Goal: Information Seeking & Learning: Find specific fact

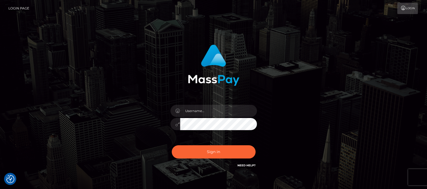
type input "[DOMAIN_NAME]"
click at [210, 149] on button "Sign in" at bounding box center [214, 151] width 84 height 13
click at [215, 150] on button "Sign in" at bounding box center [214, 151] width 84 height 13
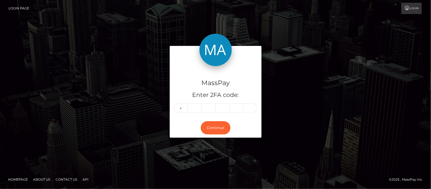
type input "4"
type input "2"
type input "0"
type input "7"
type input "4"
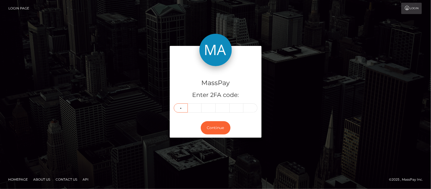
type input "5"
type input "4"
type input "5"
type input "6"
type input "3"
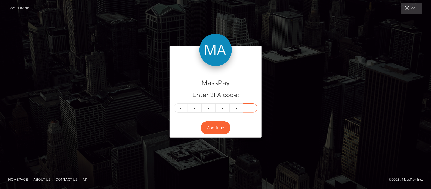
type input "0"
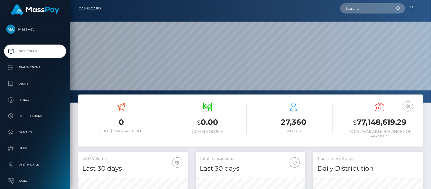
scroll to position [96, 110]
click at [376, 9] on input "text" at bounding box center [366, 8] width 51 height 10
paste input "[EMAIL_ADDRESS][DOMAIN_NAME]"
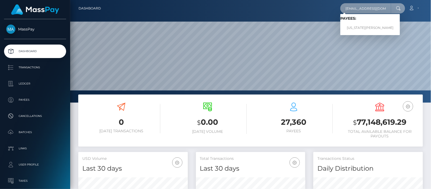
type input "[EMAIL_ADDRESS][DOMAIN_NAME]"
click at [375, 27] on link "GEORGIA NICOLE ASTLEY" at bounding box center [371, 28] width 60 height 10
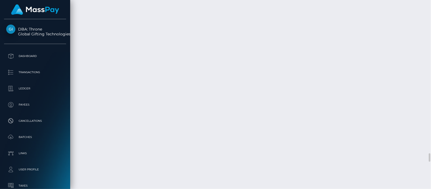
scroll to position [3325, 0]
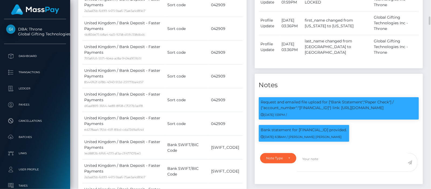
scroll to position [65, 110]
drag, startPoint x: 302, startPoint y: 108, endPoint x: 352, endPoint y: 106, distance: 50.3
click at [352, 106] on p "Request and emailed file upload for ["Bank Statement","Paper Check"] / {"accoun…" at bounding box center [339, 104] width 156 height 11
click at [344, 107] on p "Request and emailed file upload for ["Bank Statement","Paper Check"] / {"accoun…" at bounding box center [339, 104] width 156 height 11
click at [347, 127] on p "Bank statement for GB03REVO00997044129202 provided." at bounding box center [304, 130] width 86 height 6
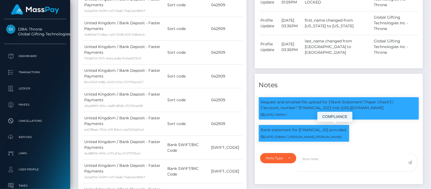
click at [347, 127] on p "Bank statement for GB03REVO00997044129202 provided." at bounding box center [304, 130] width 86 height 6
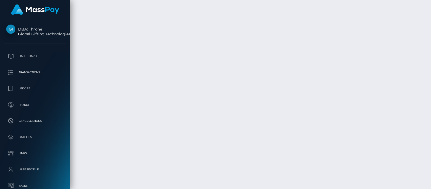
scroll to position [2870, 0]
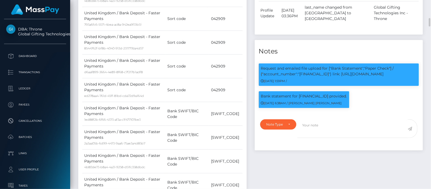
scroll to position [65, 110]
click at [346, 122] on textarea at bounding box center [353, 128] width 110 height 19
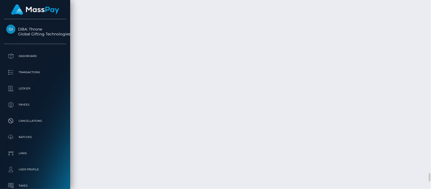
scroll to position [3899, 0]
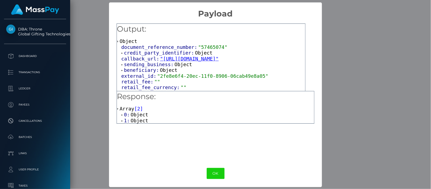
scroll to position [0, 0]
click at [121, 119] on span at bounding box center [122, 121] width 3 height 4
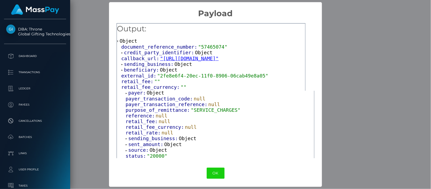
scroll to position [105, 0]
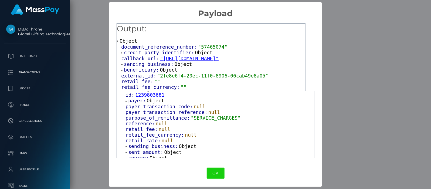
click at [121, 72] on span at bounding box center [122, 70] width 3 height 4
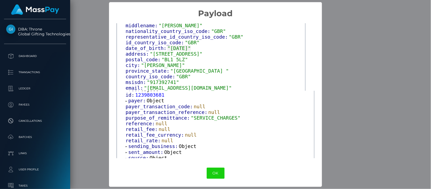
scroll to position [54, 0]
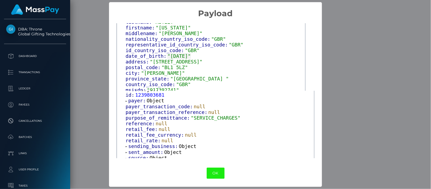
click at [210, 171] on button "OK" at bounding box center [216, 173] width 18 height 11
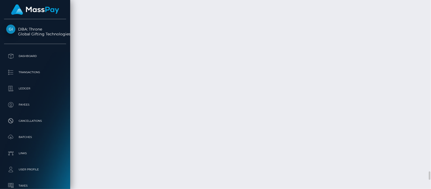
scroll to position [3832, 0]
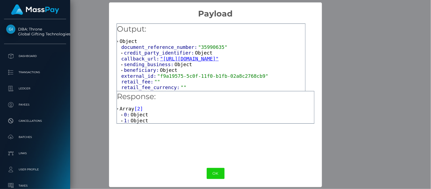
scroll to position [0, 0]
click at [122, 115] on span at bounding box center [122, 115] width 3 height 4
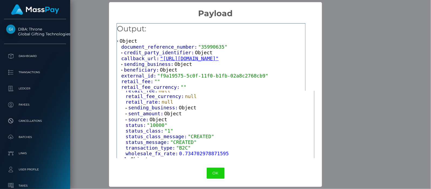
scroll to position [139, 0]
click at [121, 157] on span at bounding box center [122, 159] width 3 height 4
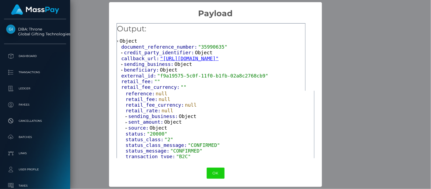
scroll to position [314, 0]
click at [121, 72] on span at bounding box center [122, 70] width 3 height 4
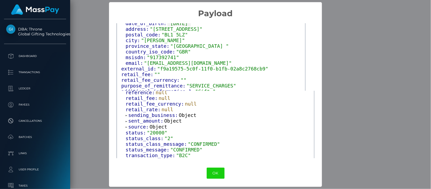
scroll to position [93, 0]
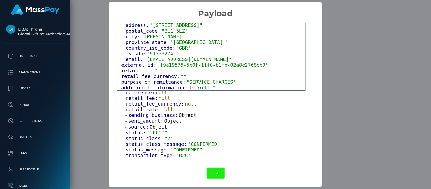
click at [207, 172] on button "OK" at bounding box center [216, 173] width 18 height 11
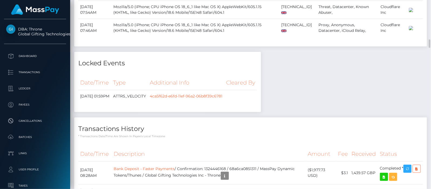
scroll to position [1637, 0]
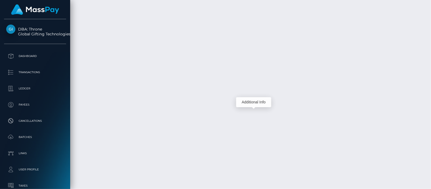
scroll to position [65, 110]
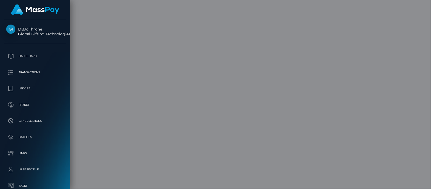
scroll to position [0, 0]
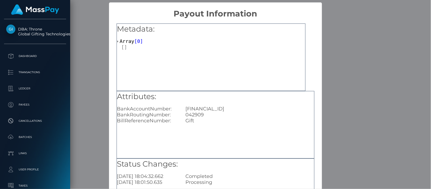
drag, startPoint x: 254, startPoint y: 109, endPoint x: 187, endPoint y: 110, distance: 67.0
click at [187, 110] on div "GB29NWBK60161331926819" at bounding box center [250, 109] width 137 height 6
click at [185, 110] on div "GB29NWBK60161331926819" at bounding box center [250, 109] width 137 height 6
copy div "GB29NWBK60161331926819"
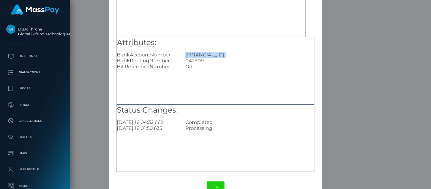
scroll to position [68, 0]
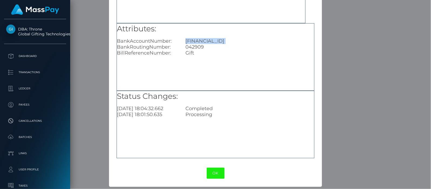
click at [214, 170] on button "OK" at bounding box center [216, 173] width 18 height 11
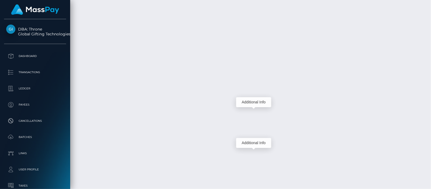
scroll to position [65, 110]
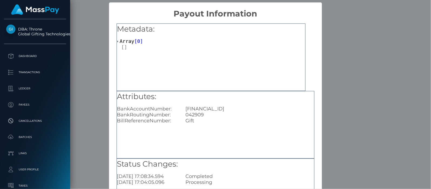
scroll to position [0, 0]
drag, startPoint x: 250, startPoint y: 108, endPoint x: 177, endPoint y: 107, distance: 73.2
click at [177, 107] on div "BankAccountNumber: GB29NWBK60161331926819" at bounding box center [215, 109] width 205 height 6
copy div "GB29NWBK60161331926819"
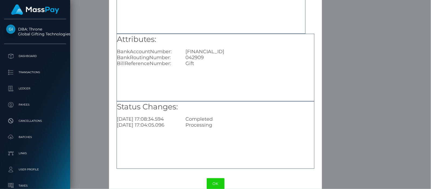
scroll to position [68, 0]
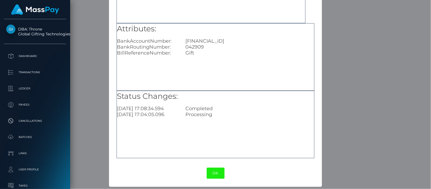
click at [214, 170] on button "OK" at bounding box center [216, 173] width 18 height 11
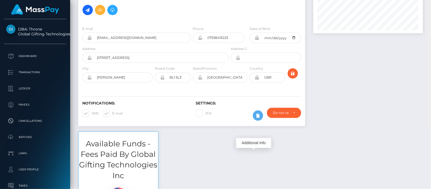
scroll to position [0, 0]
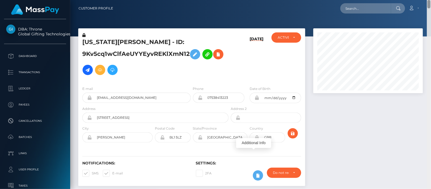
drag, startPoint x: 430, startPoint y: 74, endPoint x: 428, endPoint y: 5, distance: 69.2
click at [428, 5] on div "Customer Profile Loading... Loading..." at bounding box center [250, 94] width 361 height 189
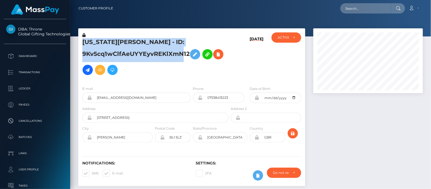
drag, startPoint x: 189, startPoint y: 54, endPoint x: 105, endPoint y: 38, distance: 85.8
click at [105, 38] on div "GEORGIA NICOLE ASTLEY - ID: 9Kv5cq1wClfAeUYYEyvREKlXmN12" at bounding box center [154, 56] width 152 height 49
copy div "GEORGIA NICOLE ASTLEY - ID: 9Kv5cq1wClfAeUYYEyvREKlXmN12"
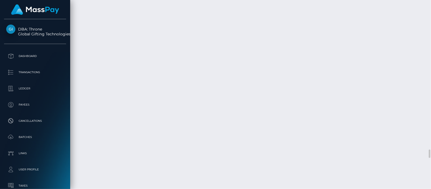
scroll to position [65, 110]
drag, startPoint x: 126, startPoint y: 83, endPoint x: 157, endPoint y: 82, distance: 31.1
copy td "ATTRS_VELOCITY"
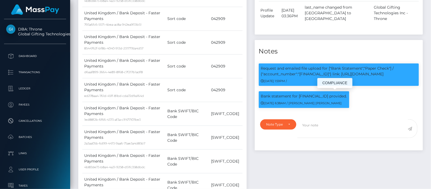
drag, startPoint x: 299, startPoint y: 94, endPoint x: 353, endPoint y: 95, distance: 53.8
click at [347, 95] on p "Bank statement for GB03REVO00997044129202 provided." at bounding box center [304, 96] width 86 height 6
copy p "GB03REVO00997044129202"
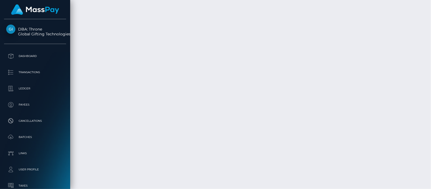
scroll to position [3748, 0]
drag, startPoint x: 108, startPoint y: 123, endPoint x: 72, endPoint y: 112, distance: 37.5
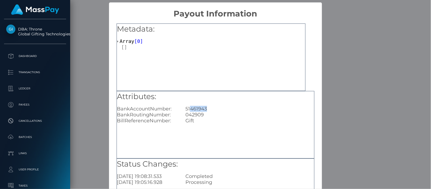
drag, startPoint x: 208, startPoint y: 107, endPoint x: 188, endPoint y: 107, distance: 19.7
click at [188, 107] on div "51461943" at bounding box center [250, 109] width 137 height 6
click at [185, 107] on div "51461943" at bounding box center [250, 109] width 137 height 6
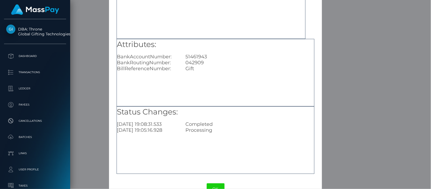
scroll to position [68, 0]
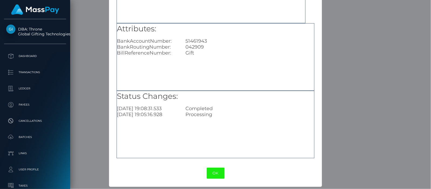
click at [209, 171] on button "OK" at bounding box center [216, 173] width 18 height 11
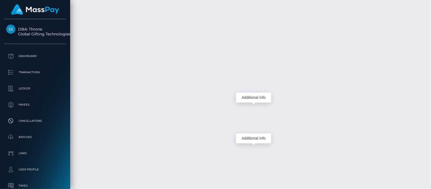
scroll to position [65, 110]
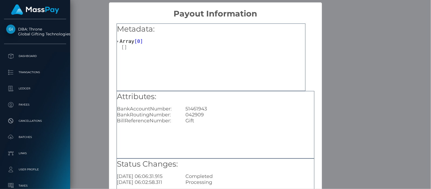
click at [73, 88] on div "× Payout Information Metadata: Array [ 0 ] Attributes: BankAccountNumber: 51461…" at bounding box center [215, 94] width 431 height 189
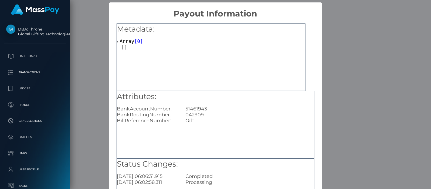
scroll to position [0, 0]
drag, startPoint x: 211, startPoint y: 108, endPoint x: 185, endPoint y: 108, distance: 26.7
click at [185, 108] on div "51461943" at bounding box center [250, 109] width 137 height 6
click at [195, 108] on div "51461943" at bounding box center [250, 109] width 137 height 6
drag, startPoint x: 207, startPoint y: 110, endPoint x: 185, endPoint y: 108, distance: 22.6
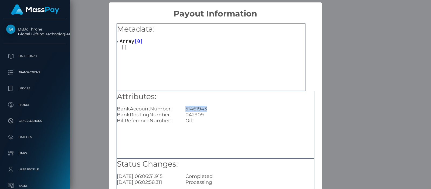
click at [185, 108] on div "51461943" at bounding box center [250, 109] width 137 height 6
click at [209, 115] on div "042909" at bounding box center [250, 115] width 137 height 6
drag, startPoint x: 207, startPoint y: 109, endPoint x: 177, endPoint y: 108, distance: 29.5
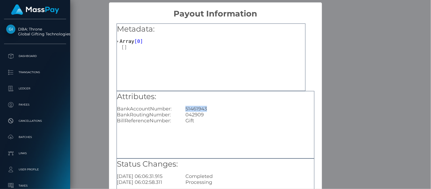
click at [177, 108] on div "BankAccountNumber: 51461943" at bounding box center [215, 109] width 205 height 6
click at [209, 109] on div "51461943" at bounding box center [250, 109] width 137 height 6
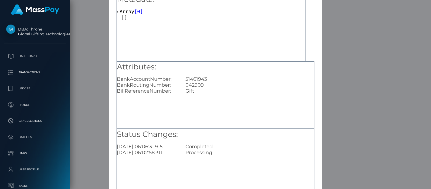
scroll to position [34, 0]
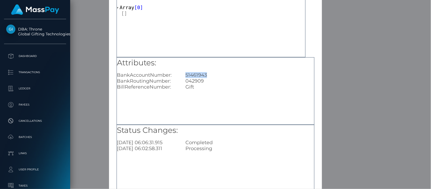
drag, startPoint x: 207, startPoint y: 75, endPoint x: 182, endPoint y: 75, distance: 24.3
click at [182, 75] on div "51461943" at bounding box center [250, 75] width 137 height 6
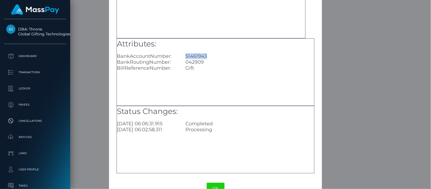
scroll to position [68, 0]
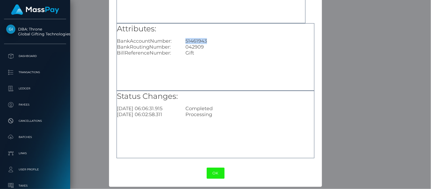
click at [214, 171] on button "OK" at bounding box center [216, 173] width 18 height 11
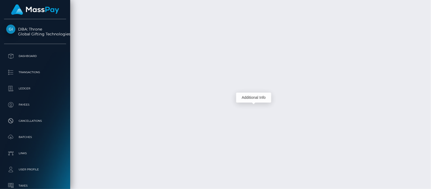
scroll to position [65, 110]
click at [254, 93] on div "Additional Info" at bounding box center [253, 98] width 35 height 10
drag, startPoint x: 254, startPoint y: 93, endPoint x: 250, endPoint y: 93, distance: 4.1
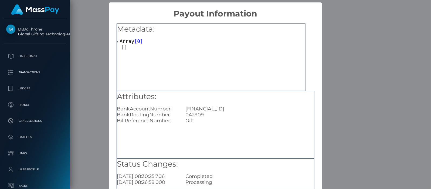
drag, startPoint x: 251, startPoint y: 108, endPoint x: 182, endPoint y: 109, distance: 68.9
click at [182, 109] on div "GB29NWBK60161331926819" at bounding box center [250, 109] width 137 height 6
drag, startPoint x: 250, startPoint y: 122, endPoint x: 249, endPoint y: 113, distance: 9.8
click at [250, 122] on div "Gift" at bounding box center [250, 121] width 137 height 6
drag, startPoint x: 253, startPoint y: 107, endPoint x: 206, endPoint y: 109, distance: 46.8
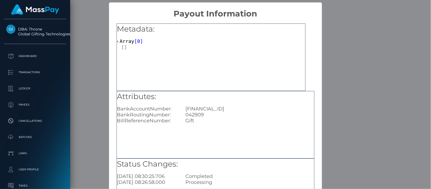
click at [213, 109] on div "GB29NWBK60161331926819" at bounding box center [250, 109] width 137 height 6
click at [80, 101] on div "× Payout Information Metadata: Array [ 0 ] Attributes: BankAccountNumber: GB29N…" at bounding box center [215, 94] width 431 height 189
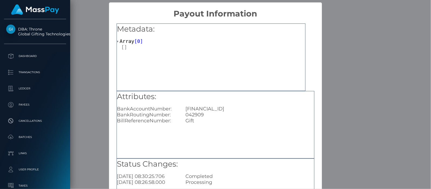
scroll to position [0, 0]
click at [78, 102] on div "× Payout Information Metadata: Array [ 0 ] Attributes: BankAccountNumber: GB29N…" at bounding box center [215, 94] width 431 height 189
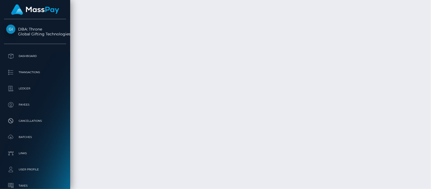
scroll to position [65, 110]
drag, startPoint x: 372, startPoint y: 92, endPoint x: 313, endPoint y: 92, distance: 59.4
drag, startPoint x: 80, startPoint y: 48, endPoint x: 99, endPoint y: 50, distance: 19.0
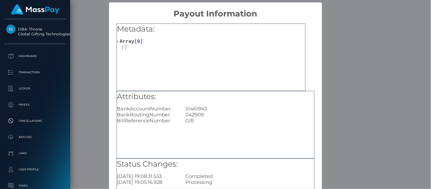
scroll to position [0, 0]
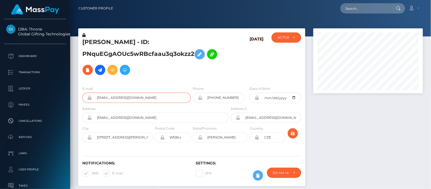
drag, startPoint x: 142, startPoint y: 98, endPoint x: 78, endPoint y: 96, distance: 64.1
click at [78, 96] on div "MÁJA DAMIANOVÁ - ID: PNquEGgAOUc5wRBcfaau3q3okzz2 08/16/25 DEACTIVE CLOSED ACTI…" at bounding box center [191, 109] width 235 height 163
click at [157, 98] on input "v.damii123@gmail.com" at bounding box center [141, 98] width 99 height 10
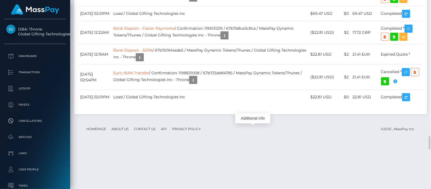
scroll to position [65, 110]
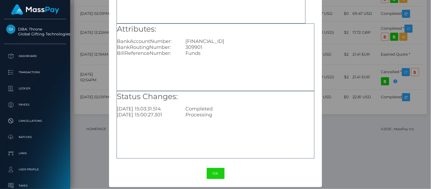
scroll to position [68, 0]
click at [217, 170] on button "OK" at bounding box center [216, 173] width 18 height 11
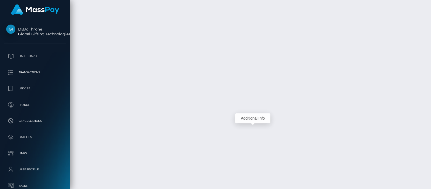
scroll to position [65, 110]
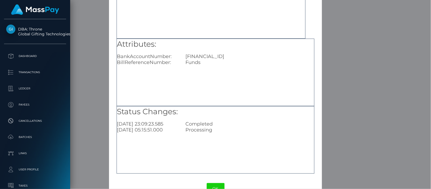
scroll to position [68, 0]
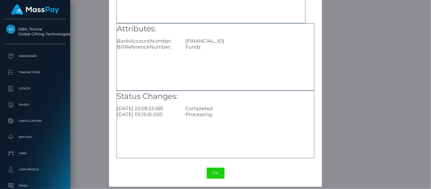
click at [211, 170] on button "OK" at bounding box center [216, 173] width 18 height 11
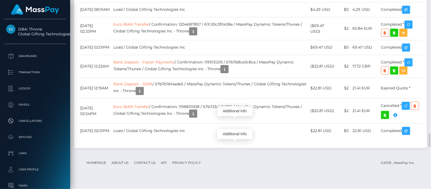
scroll to position [65, 110]
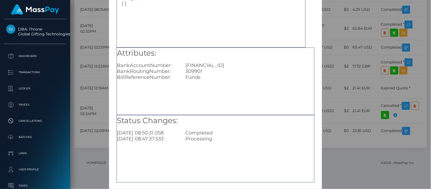
scroll to position [68, 0]
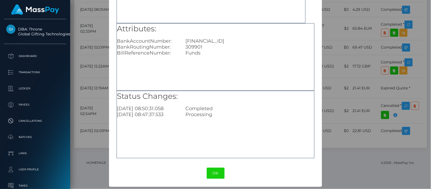
click at [213, 174] on button "OK" at bounding box center [216, 173] width 18 height 11
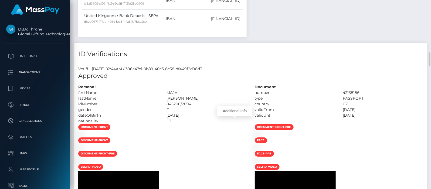
scroll to position [652, 0]
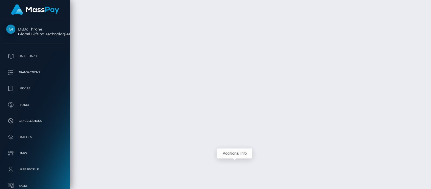
scroll to position [65, 110]
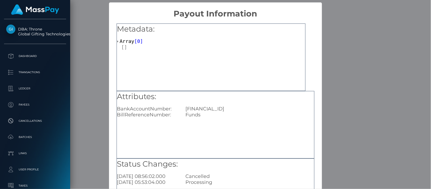
drag, startPoint x: 254, startPoint y: 110, endPoint x: 185, endPoint y: 106, distance: 69.3
click at [185, 106] on div "Attributes: BankAccountNumber: GB29NWBK60161331926819 BillReferenceNumber: Funds" at bounding box center [215, 104] width 197 height 27
click at [87, 158] on div "× Payout Information Metadata: Array [ 0 ] Attributes: BankAccountNumber: GB29N…" at bounding box center [215, 94] width 431 height 189
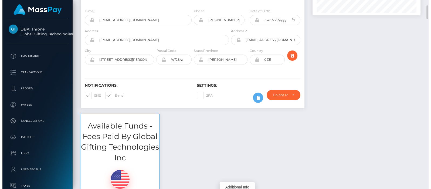
scroll to position [0, 0]
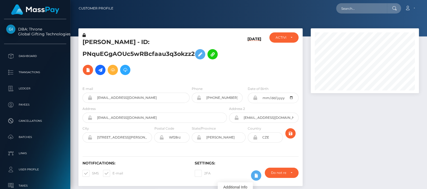
drag, startPoint x: 84, startPoint y: 43, endPoint x: 171, endPoint y: 55, distance: 87.9
click at [92, 43] on h5 "MÁJA DAMIANOVÁ - ID: PNquEGgAOUc5wRBcfaau3q3okzz2" at bounding box center [152, 58] width 141 height 40
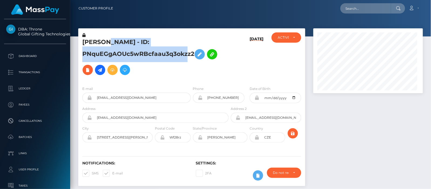
scroll to position [65, 110]
drag, startPoint x: 171, startPoint y: 55, endPoint x: 192, endPoint y: 55, distance: 21.3
click at [192, 55] on h5 "MÁJA DAMIANOVÁ - ID: PNquEGgAOUc5wRBcfaau3q3okzz2" at bounding box center [153, 58] width 143 height 40
click at [116, 42] on h5 "MÁJA DAMIANOVÁ - ID: PNquEGgAOUc5wRBcfaau3q3okzz2" at bounding box center [153, 58] width 143 height 40
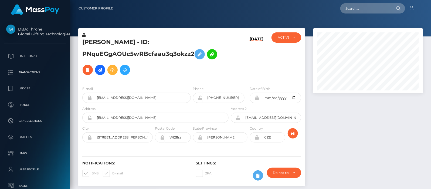
drag, startPoint x: 84, startPoint y: 42, endPoint x: 194, endPoint y: 53, distance: 110.5
click at [194, 53] on h5 "MÁJA DAMIANOVÁ - ID: PNquEGgAOUc5wRBcfaau3q3okzz2" at bounding box center [153, 58] width 143 height 40
copy h5 "MÁJA DAMIANOVÁ - ID: PNquEGgAOUc5wRBcfaau3q3okzz2"
click at [221, 20] on div at bounding box center [250, 18] width 361 height 36
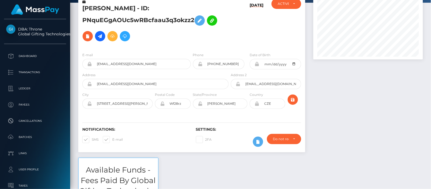
scroll to position [0, 0]
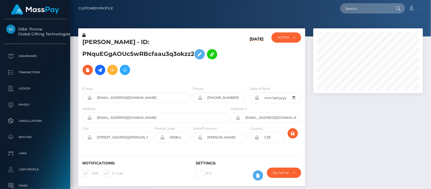
click at [43, 32] on span "DBA: Throne Global Gifting Technologies Inc" at bounding box center [35, 32] width 62 height 10
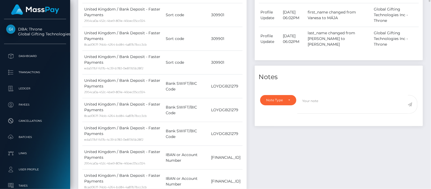
scroll to position [270, 0]
